Goal: Check status

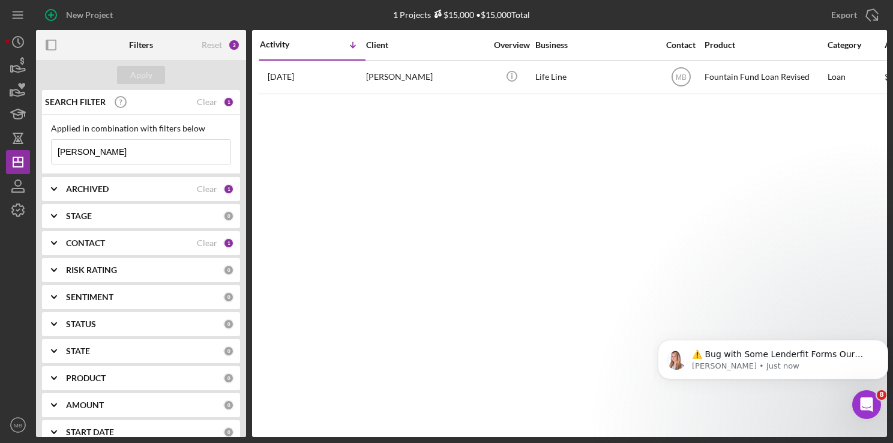
click at [170, 154] on input "[PERSON_NAME]" at bounding box center [141, 152] width 179 height 24
type input "c"
type input "[PERSON_NAME]"
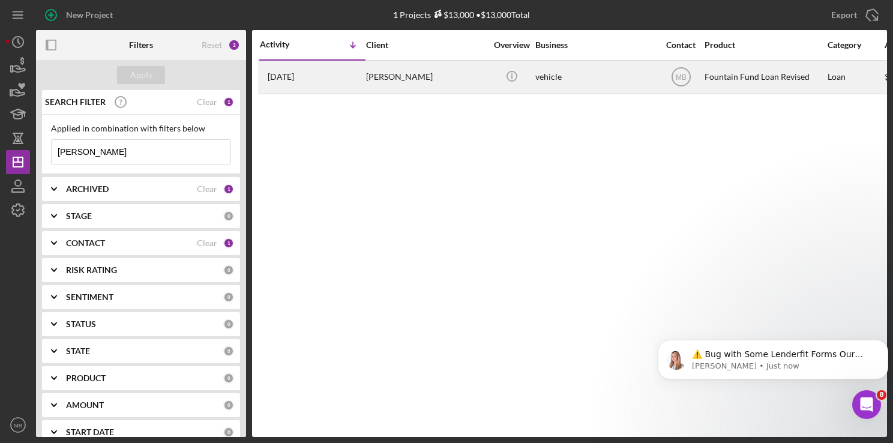
click at [393, 77] on div "[PERSON_NAME]" at bounding box center [426, 77] width 120 height 32
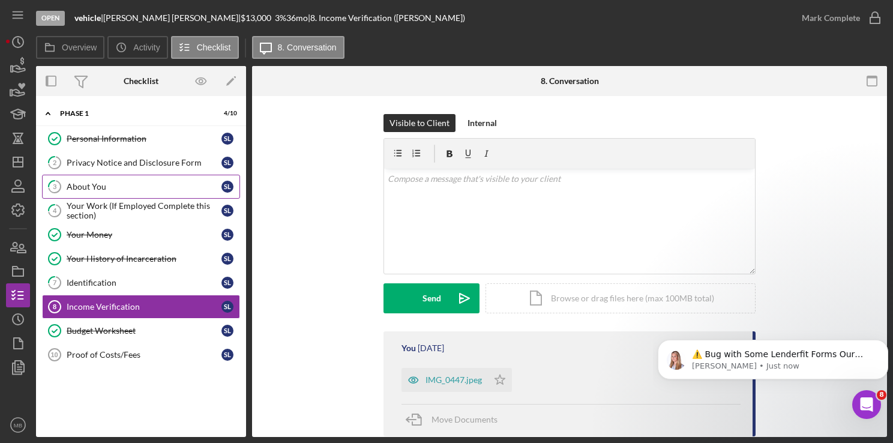
click at [117, 182] on div "About You" at bounding box center [144, 187] width 155 height 10
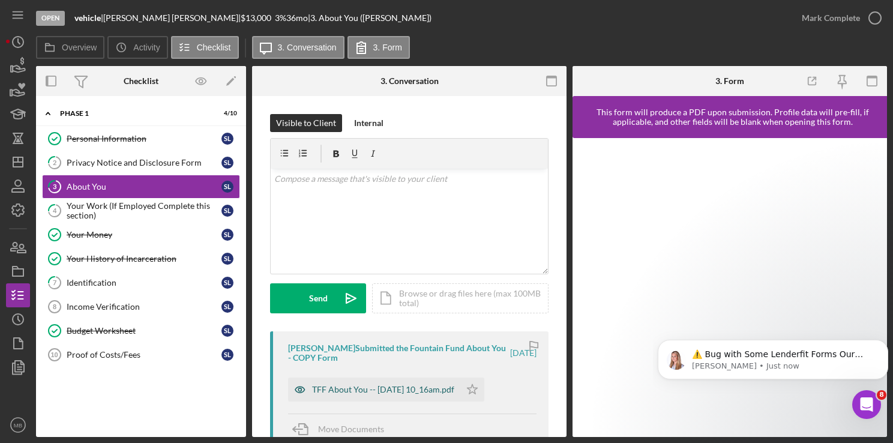
click at [403, 396] on div "TFF About You -- [DATE] 10_16am.pdf" at bounding box center [374, 390] width 172 height 24
